Goal: Information Seeking & Learning: Compare options

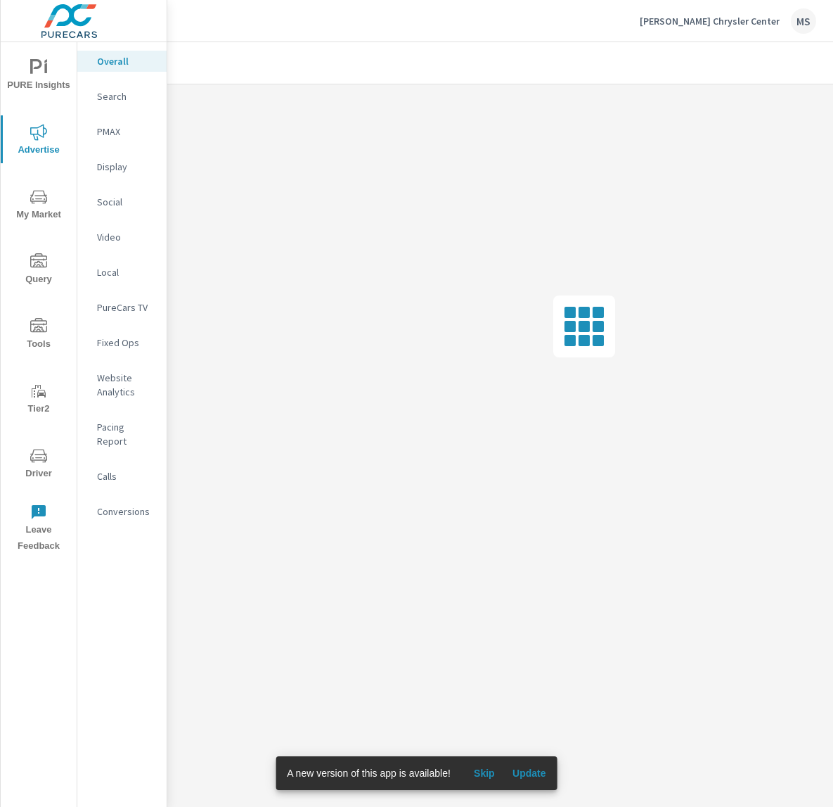
click at [102, 127] on p "PMAX" at bounding box center [126, 131] width 58 height 14
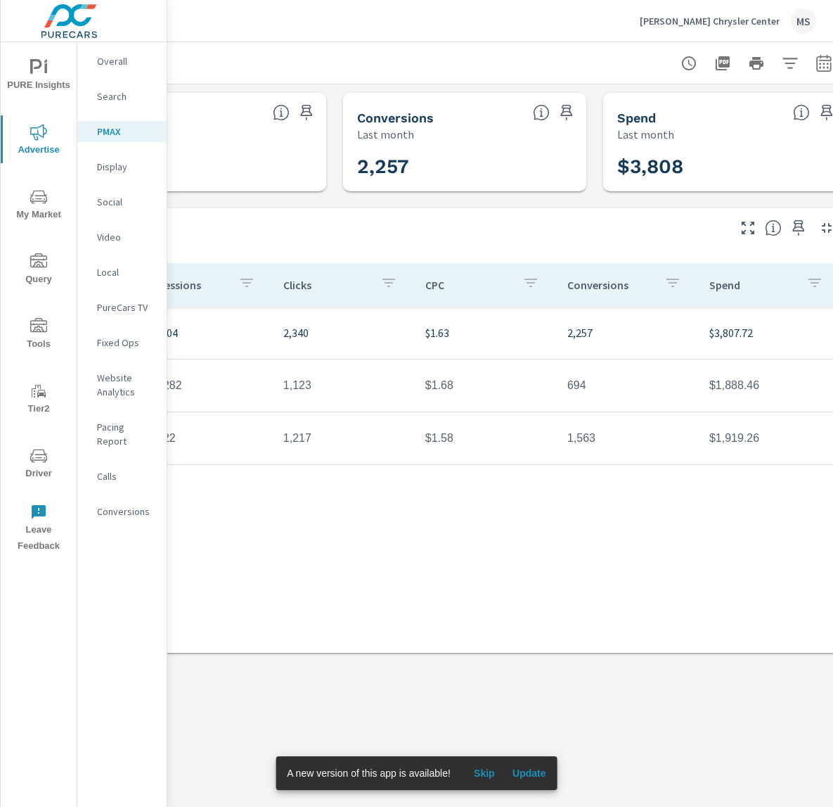
scroll to position [0, 374]
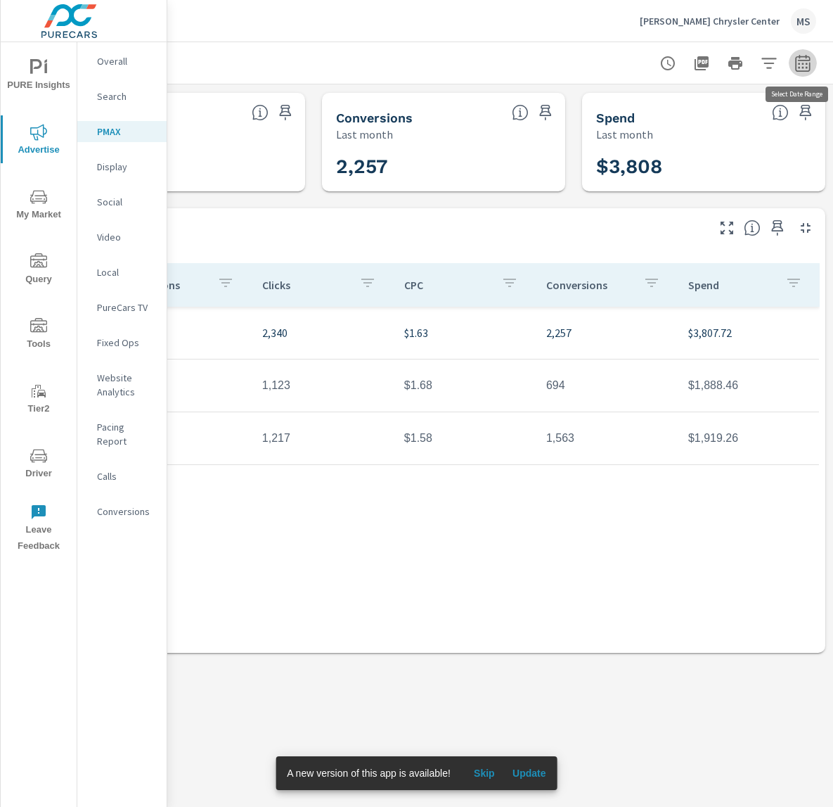
click at [802, 58] on icon "button" at bounding box center [803, 63] width 17 height 17
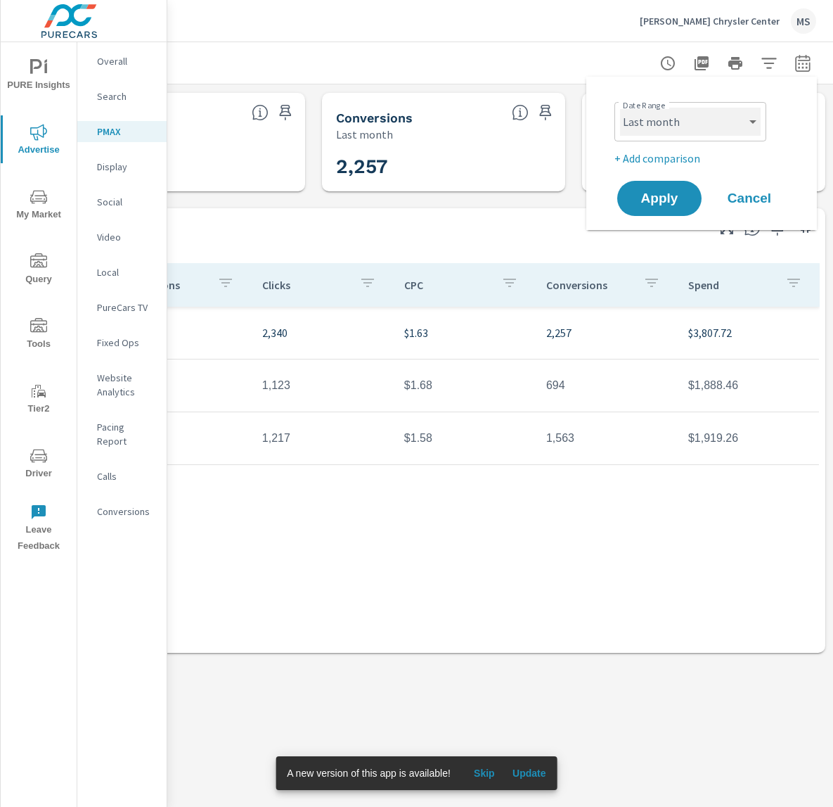
click at [679, 125] on select "Custom [DATE] Last week Last 7 days Last 14 days Last 30 days Last 45 days Last…" at bounding box center [690, 122] width 141 height 28
click at [620, 108] on select "Custom [DATE] Last week Last 7 days Last 14 days Last 30 days Last 45 days Last…" at bounding box center [690, 122] width 141 height 28
select select "Month to date"
click at [665, 151] on p "+ Add comparison" at bounding box center [705, 158] width 180 height 17
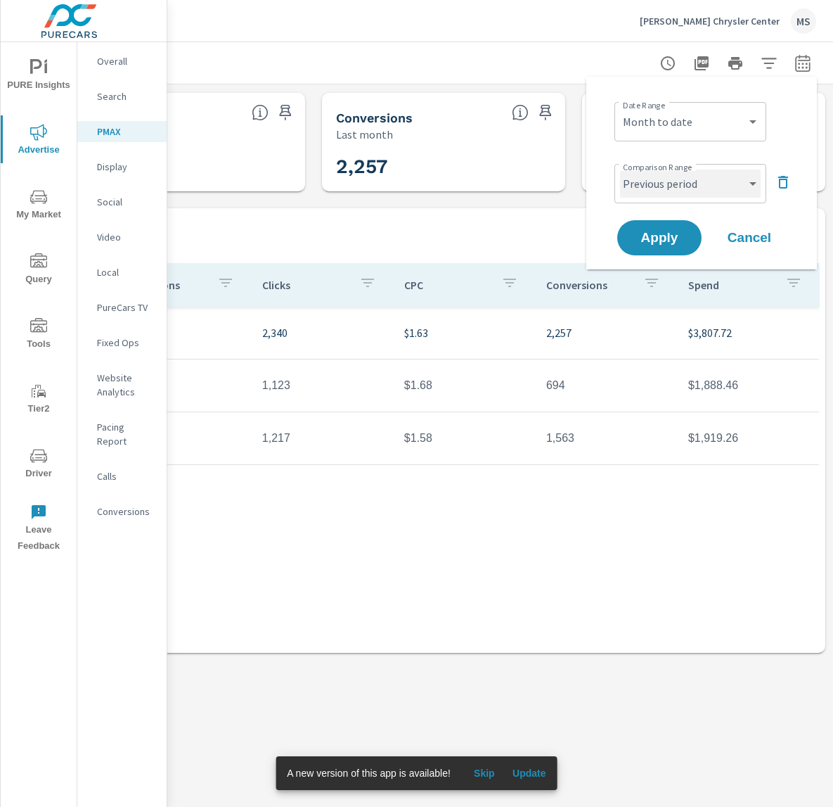
click at [662, 181] on select "Custom Previous period Previous month Previous year" at bounding box center [690, 183] width 141 height 28
click at [620, 169] on select "Custom Previous period Previous month Previous year" at bounding box center [690, 183] width 141 height 28
select select "Previous month"
click at [666, 236] on span "Apply" at bounding box center [660, 237] width 58 height 13
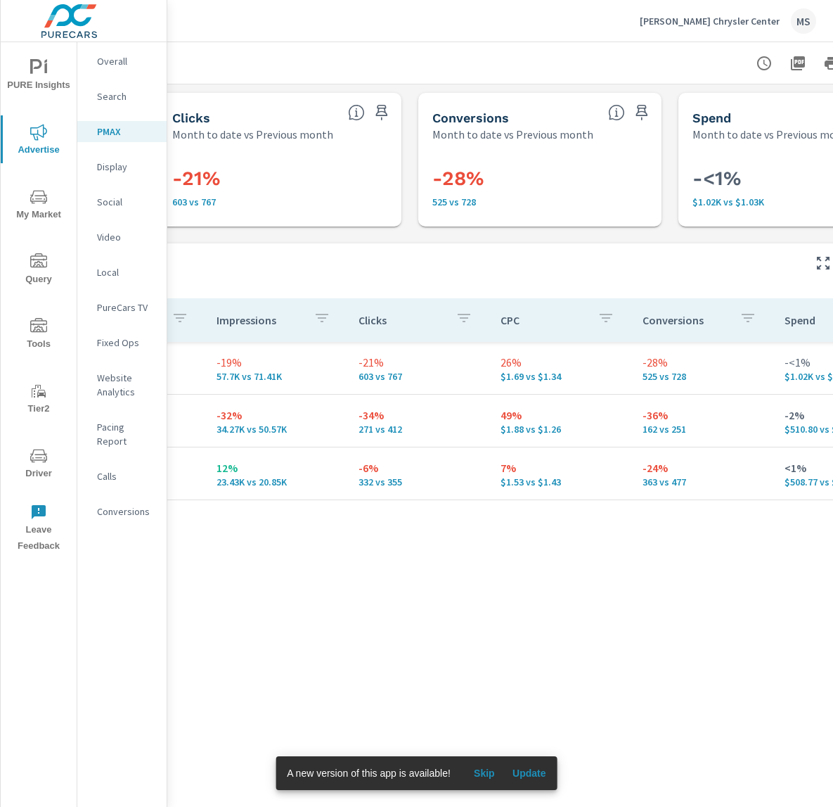
scroll to position [0, 279]
